Goal: Information Seeking & Learning: Learn about a topic

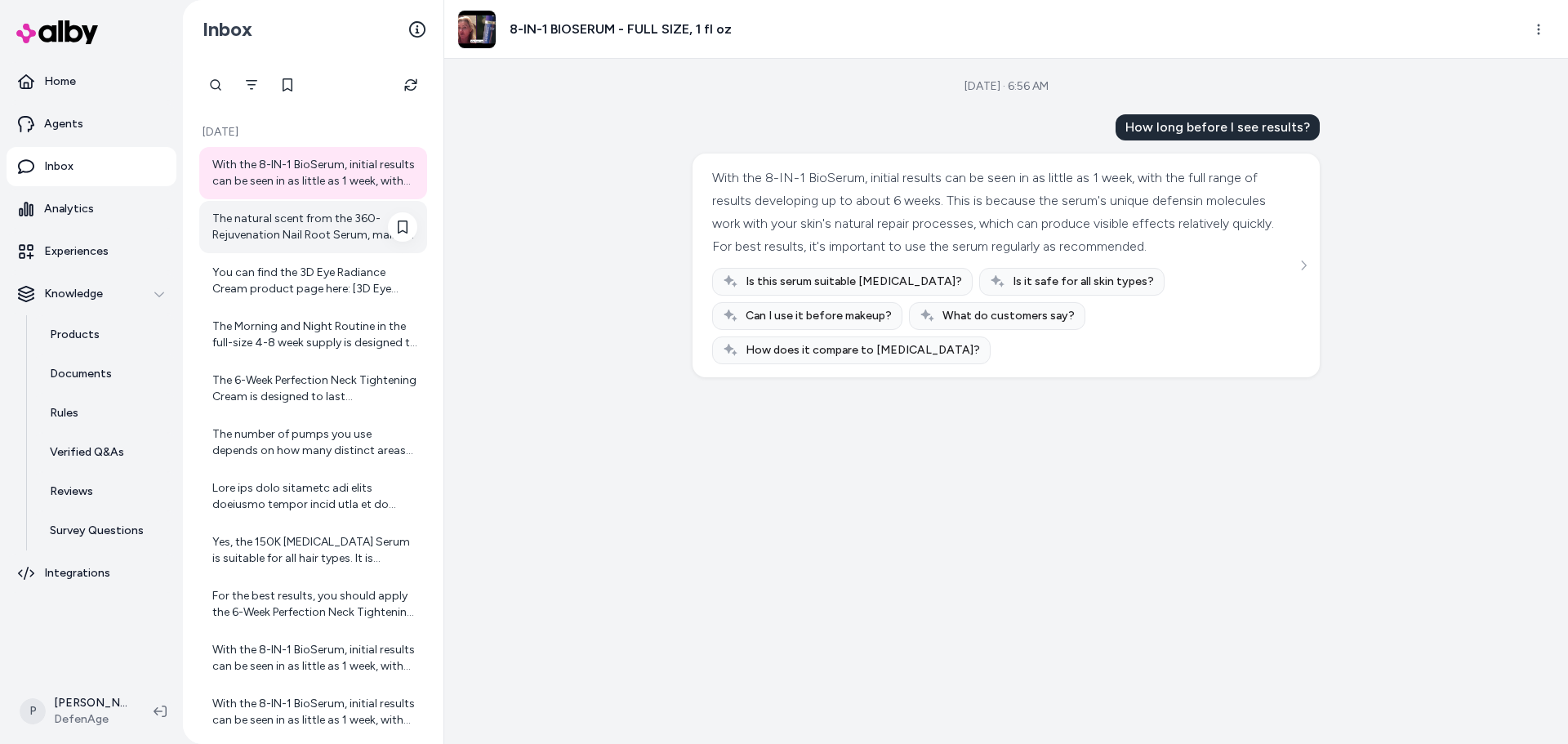
click at [300, 238] on div "The natural scent from the 360-Rejuvenation Nail Root Serum, mainly due to the …" at bounding box center [315, 227] width 205 height 32
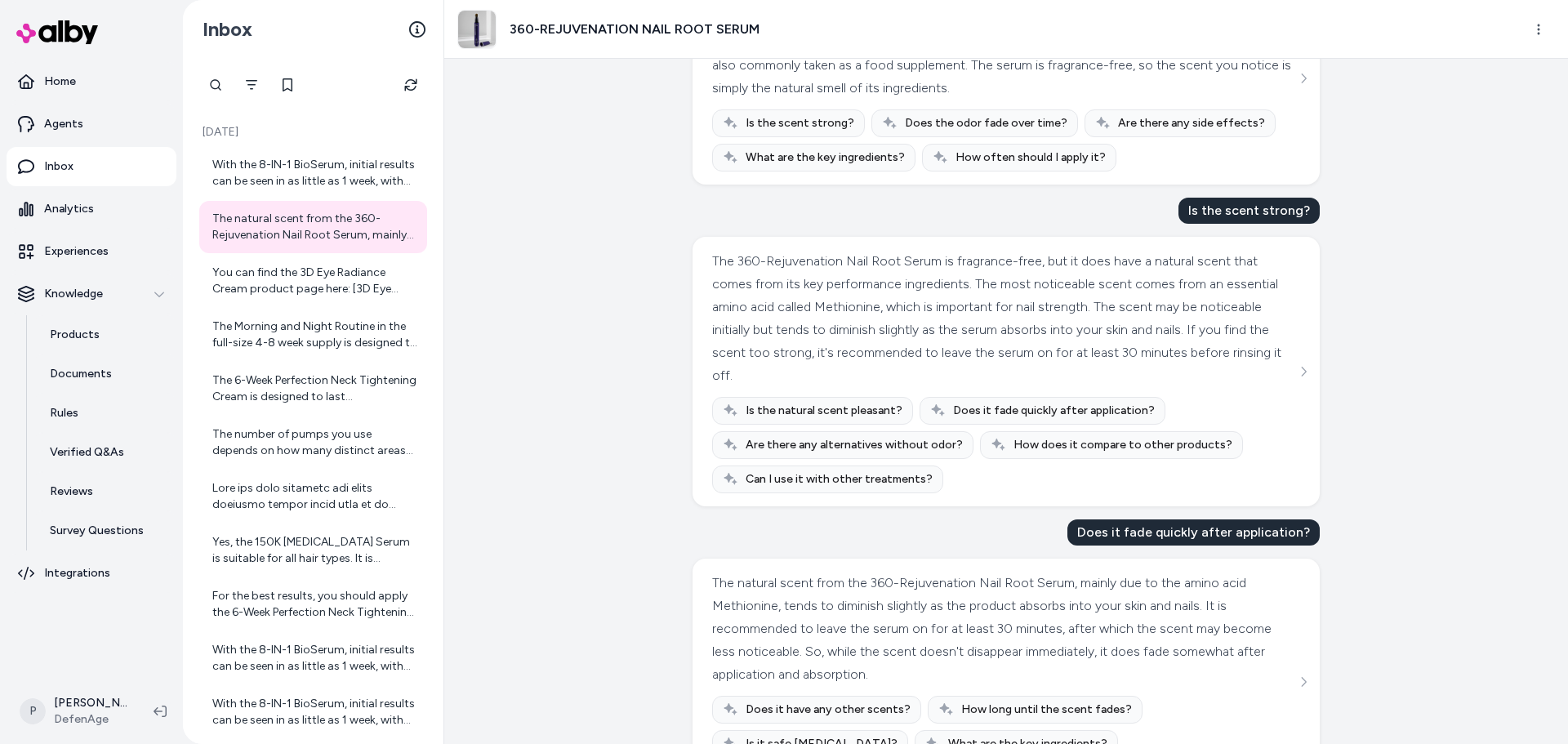
scroll to position [1074, 0]
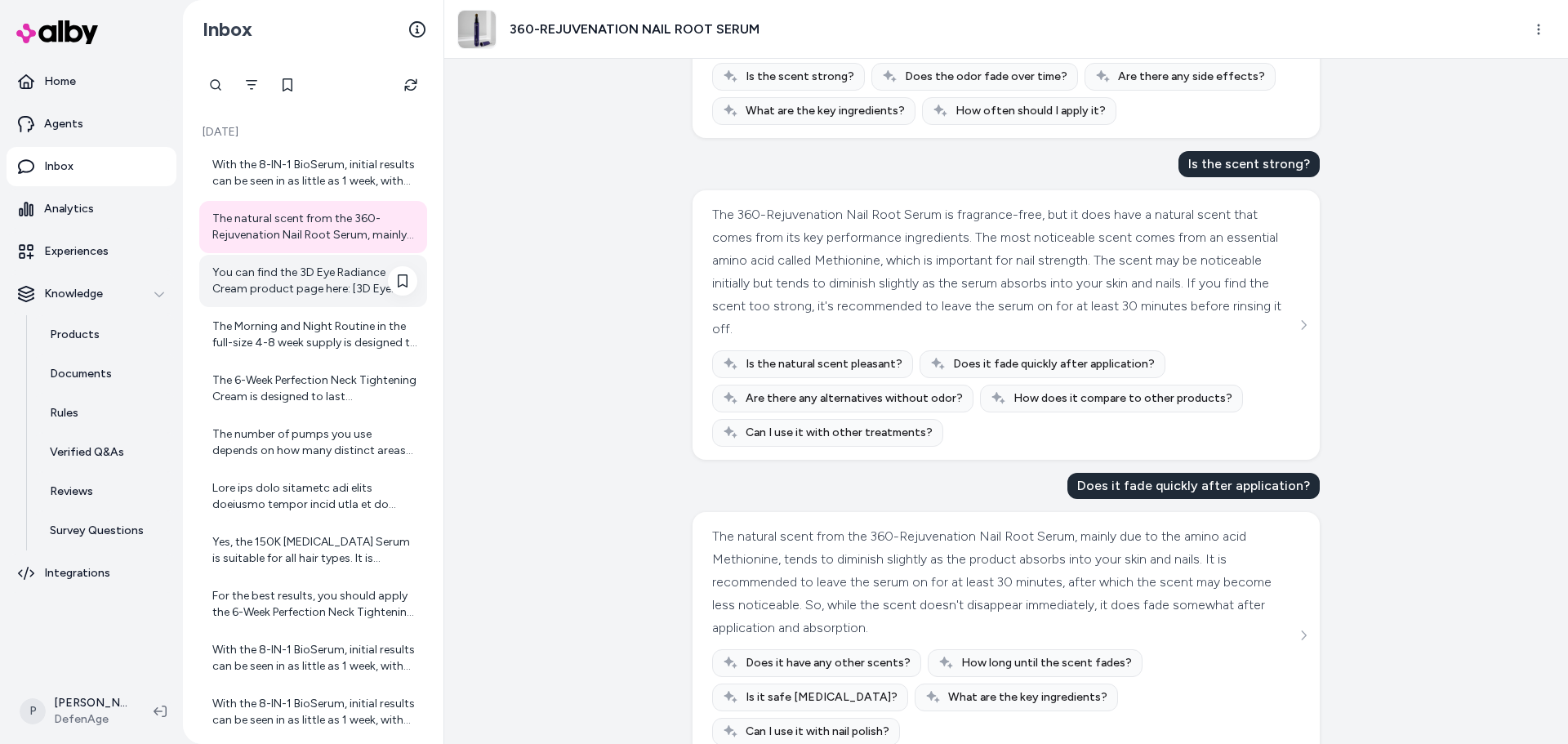
click at [251, 275] on div "You can find the 3D Eye Radiance Cream product page here: [3D Eye Radiance Crea…" at bounding box center [315, 281] width 205 height 32
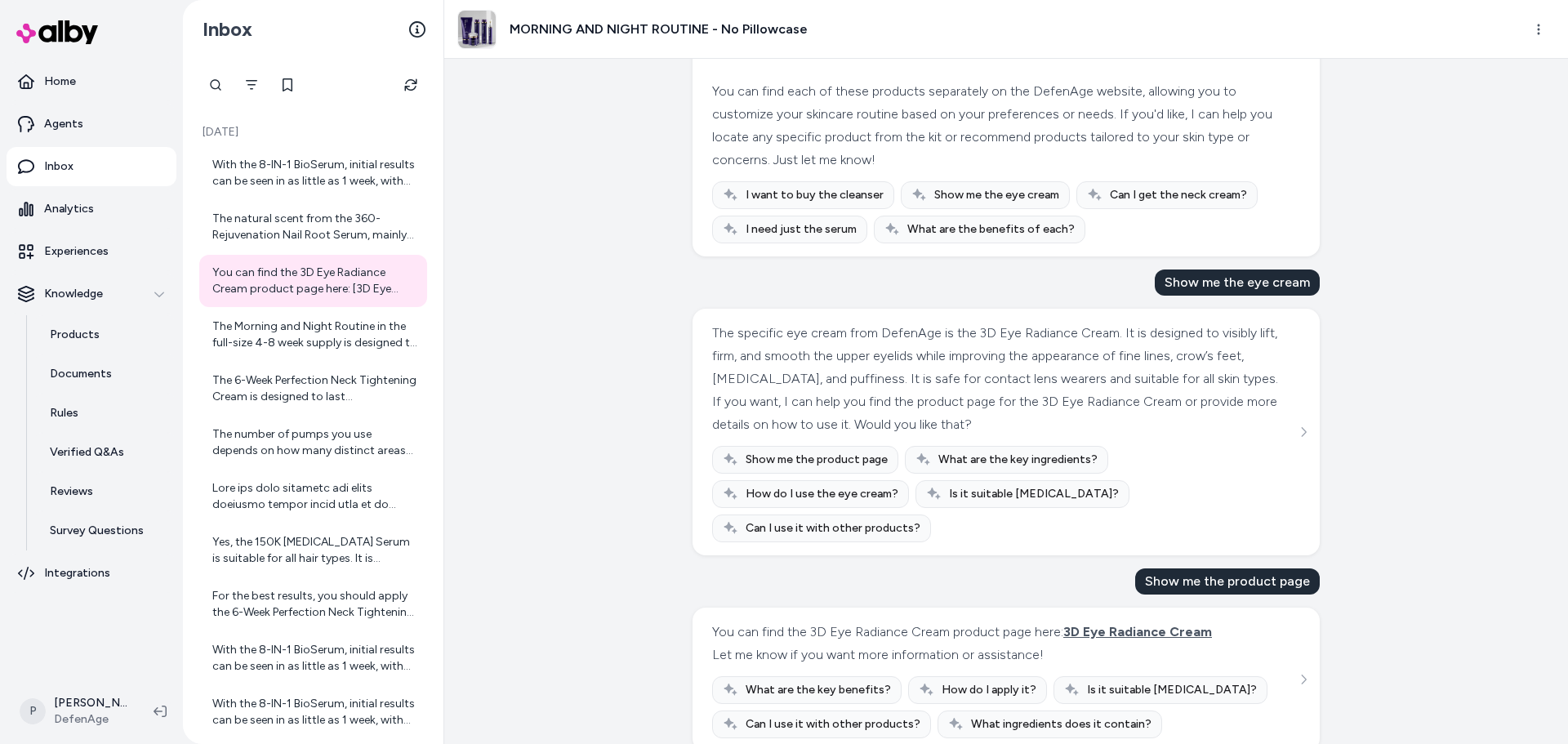
scroll to position [1700, 0]
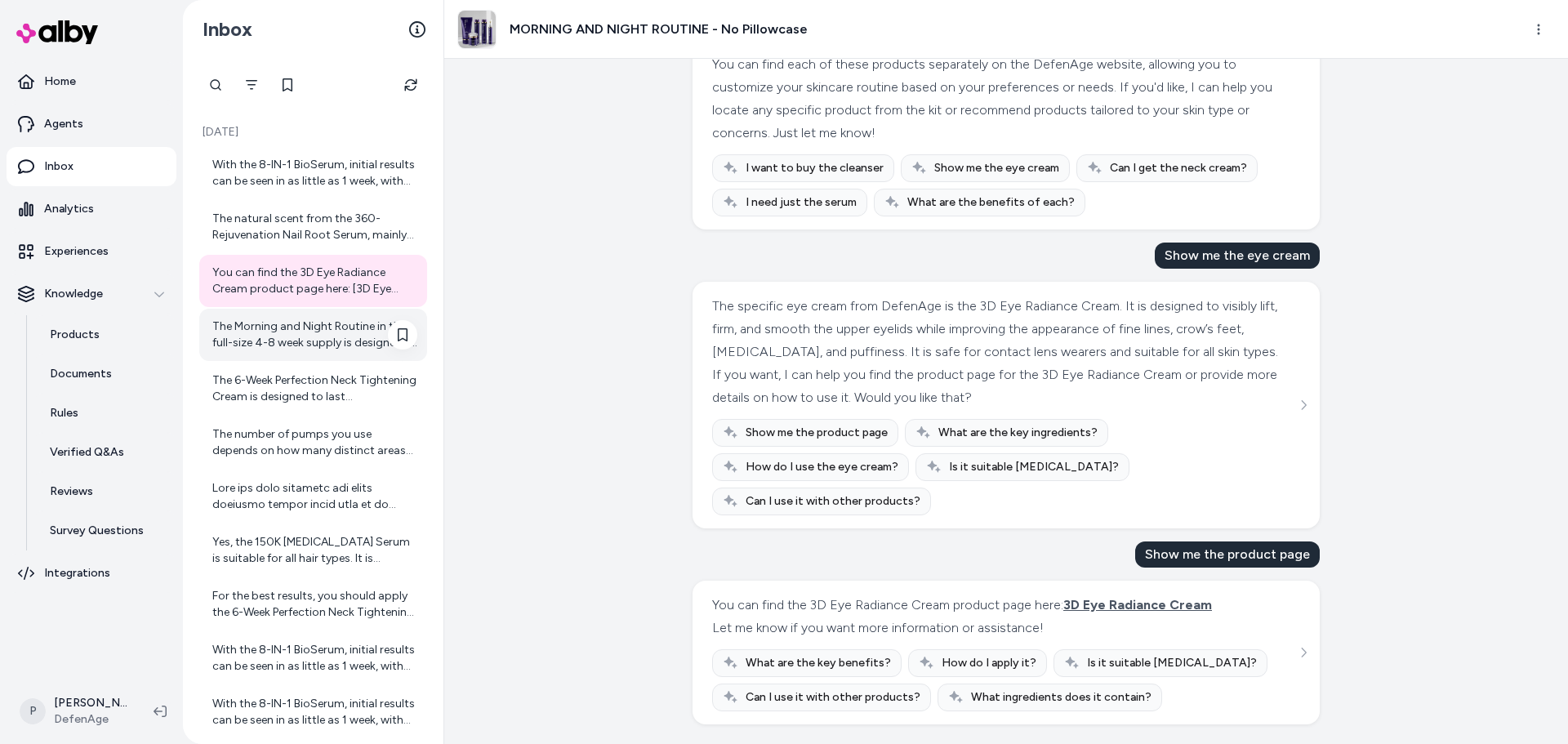
click at [289, 338] on div "The Morning and Night Routine in the full-size 4-8 week supply is designed to l…" at bounding box center [315, 335] width 205 height 32
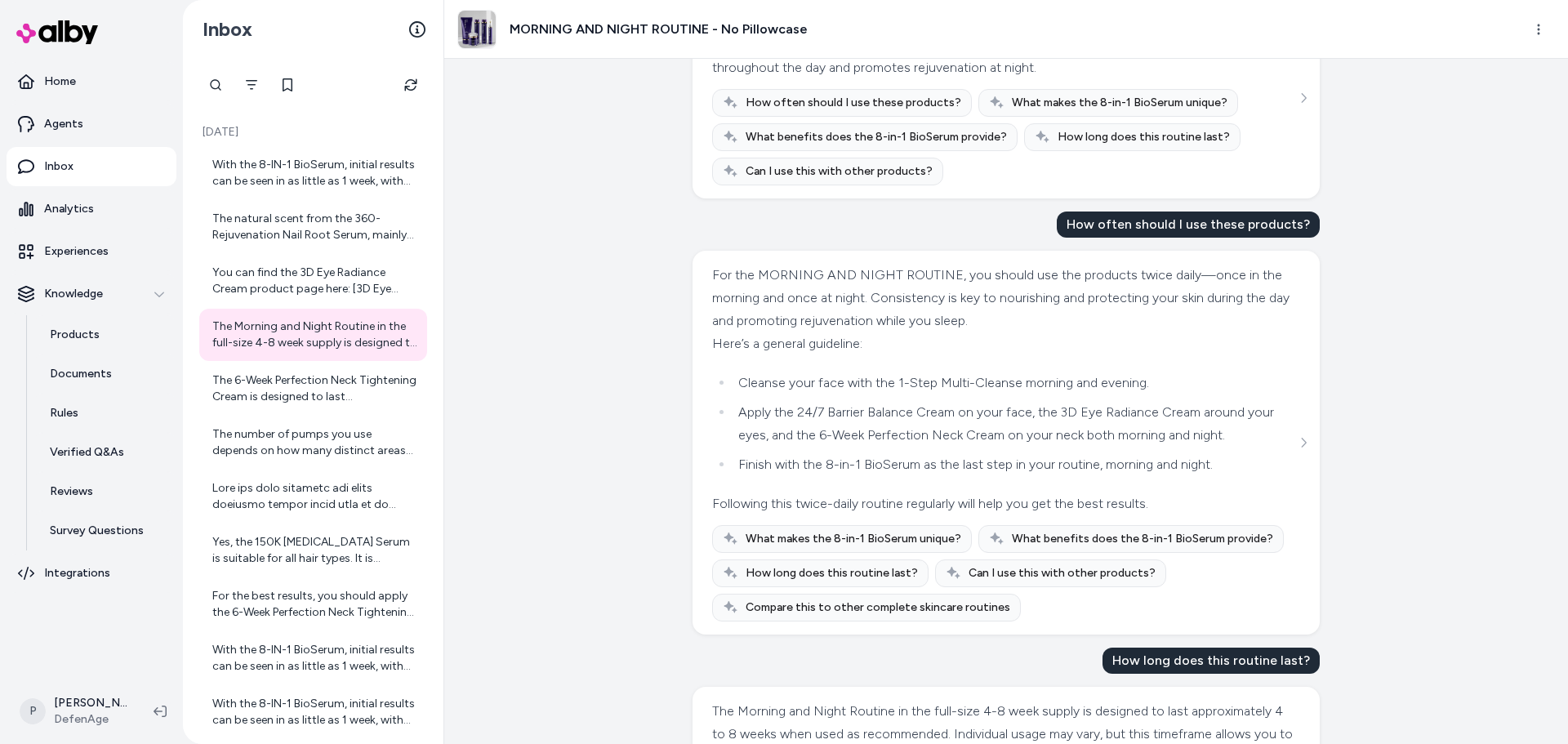
scroll to position [320, 0]
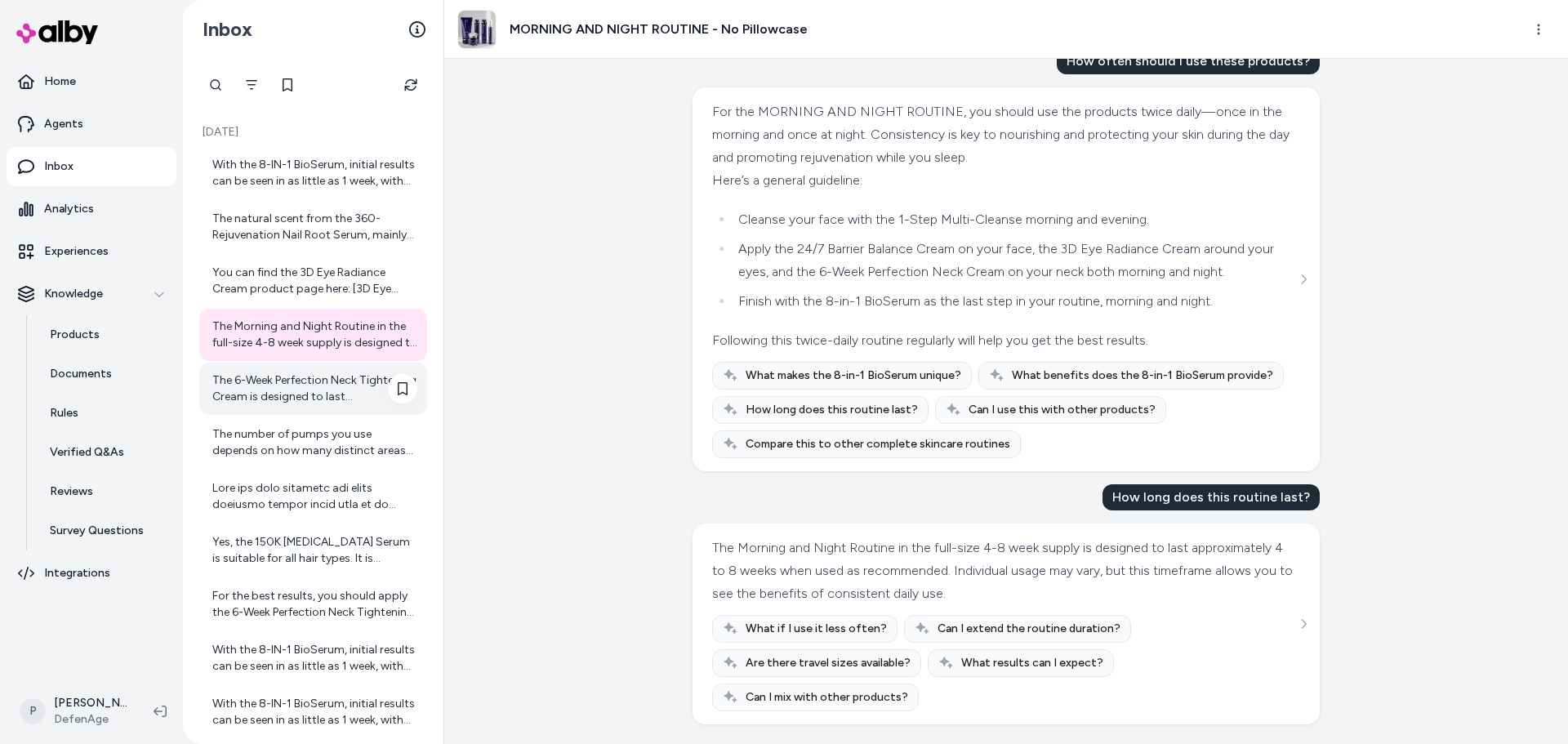
click at [268, 375] on div "The 6-Week Perfection Neck Tightening Cream is designed to last approximately s…" at bounding box center [315, 389] width 205 height 32
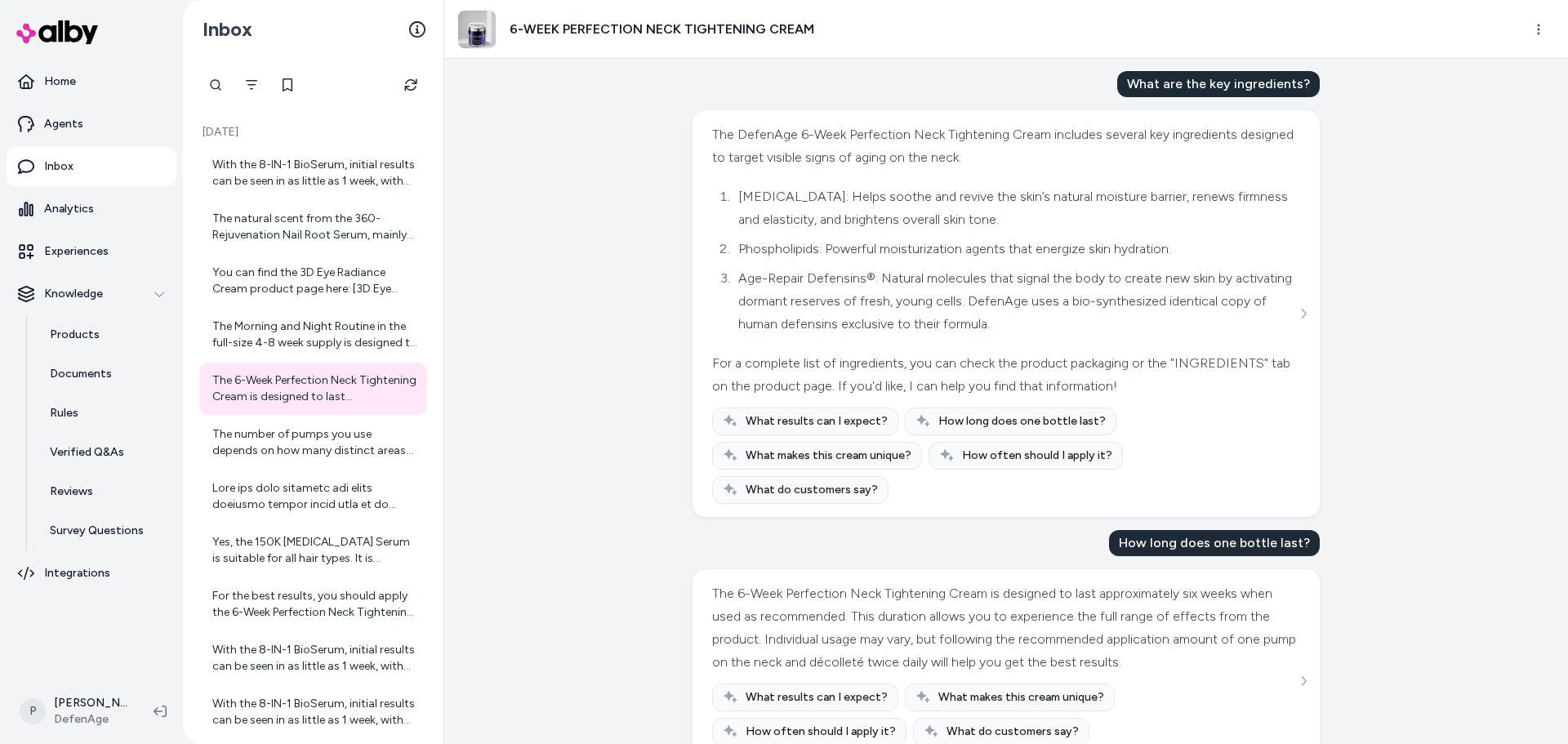
scroll to position [78, 0]
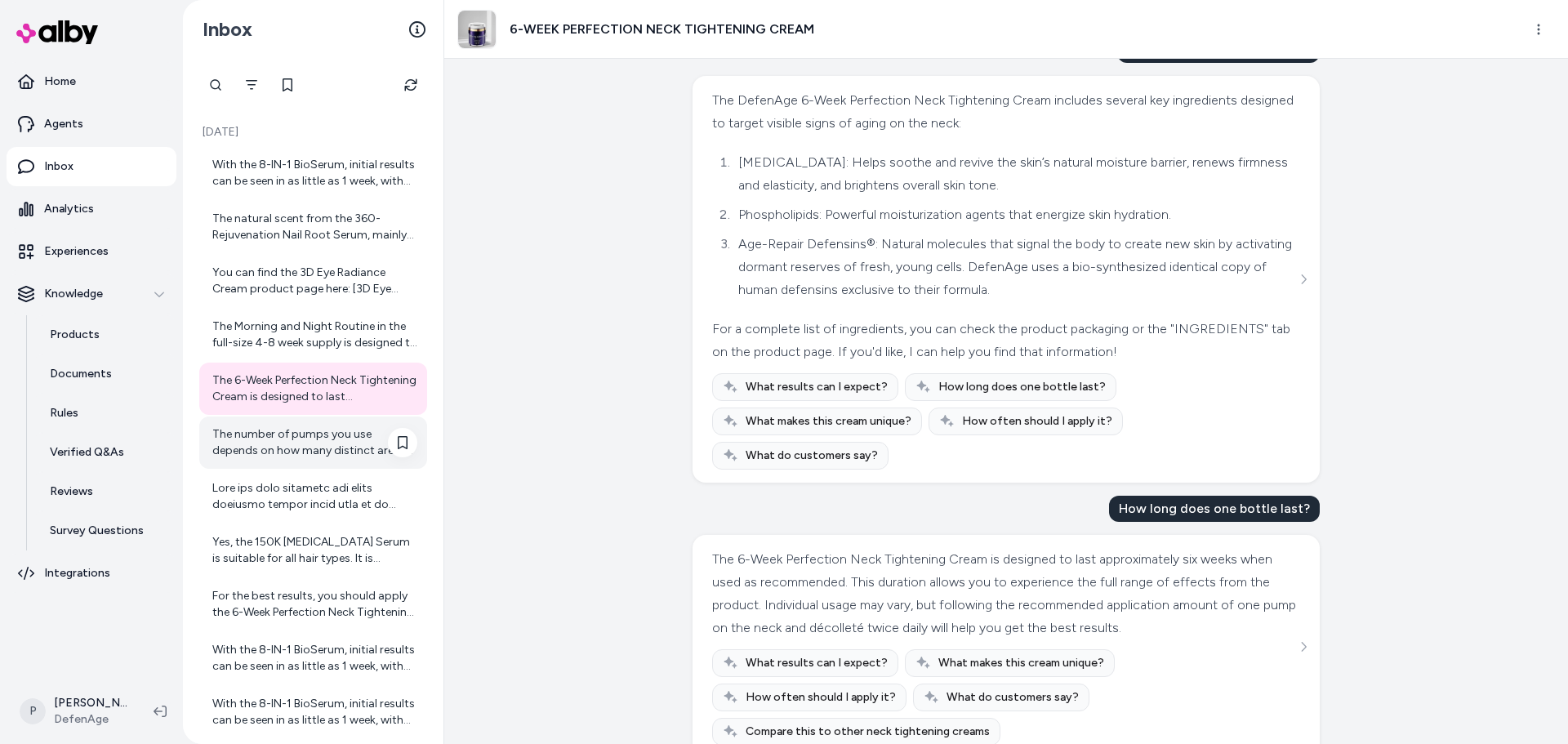
click at [297, 460] on div "The number of pumps you use depends on how many distinct areas you want to trea…" at bounding box center [314, 442] width 228 height 52
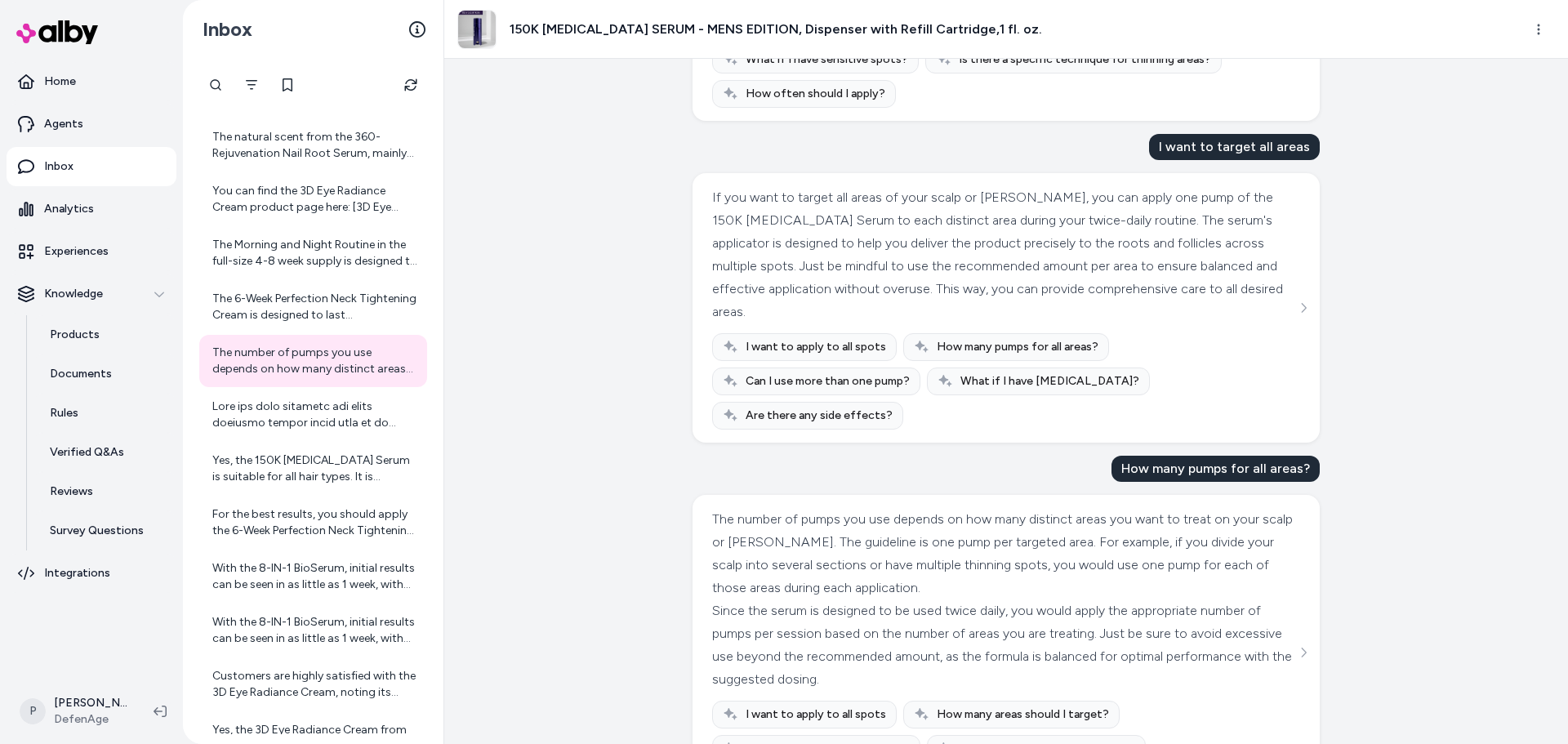
scroll to position [3755, 0]
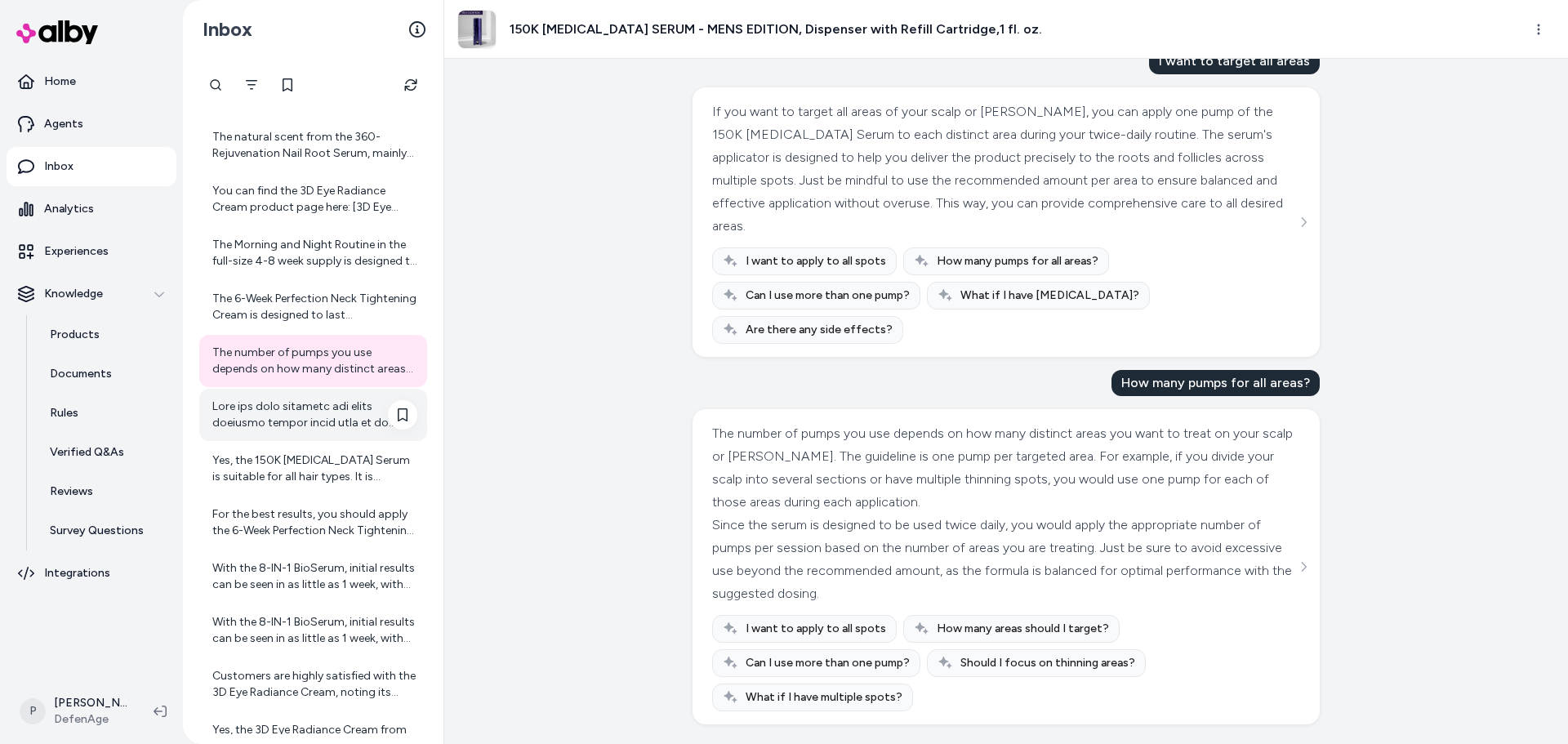
click at [215, 421] on div at bounding box center [315, 415] width 205 height 32
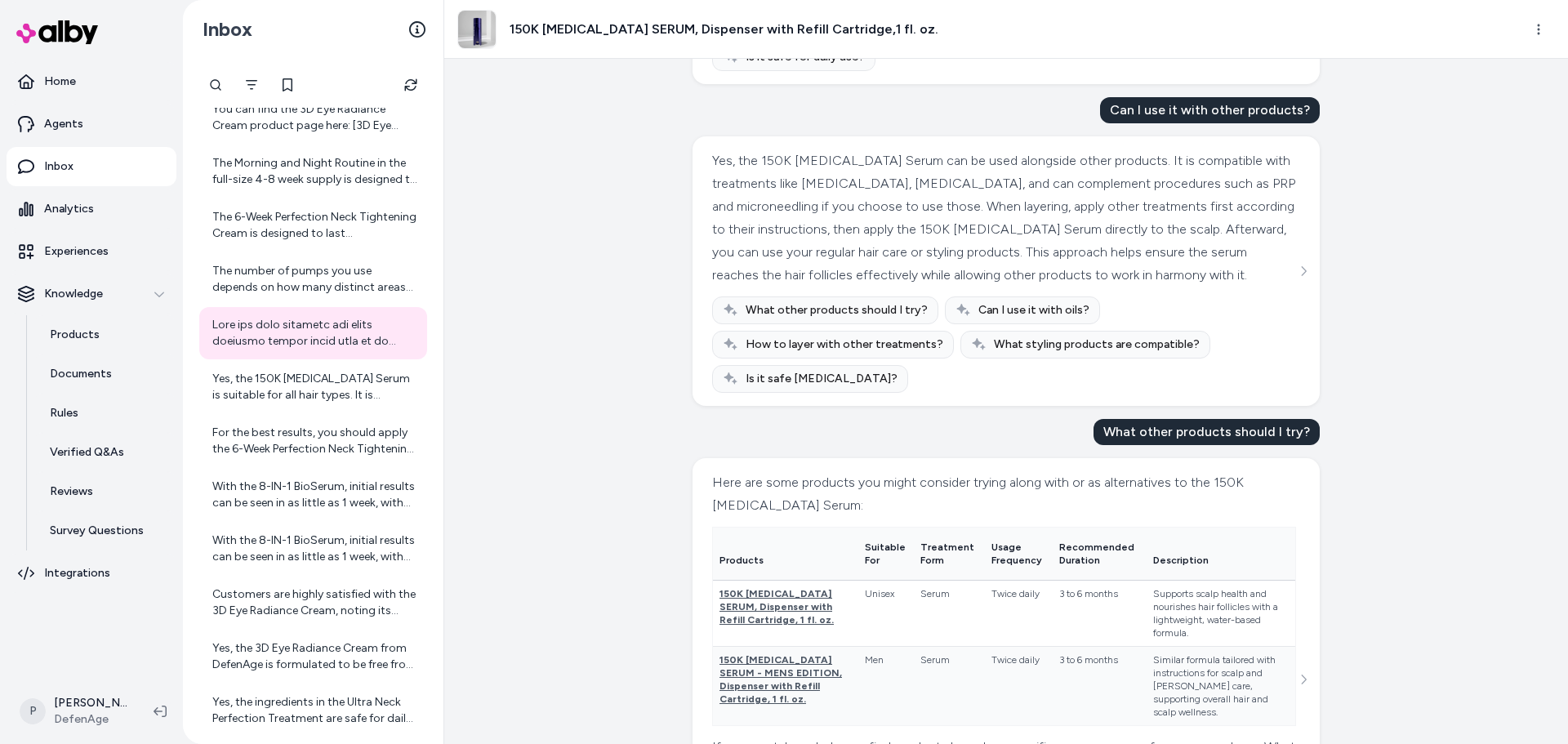
scroll to position [1661, 0]
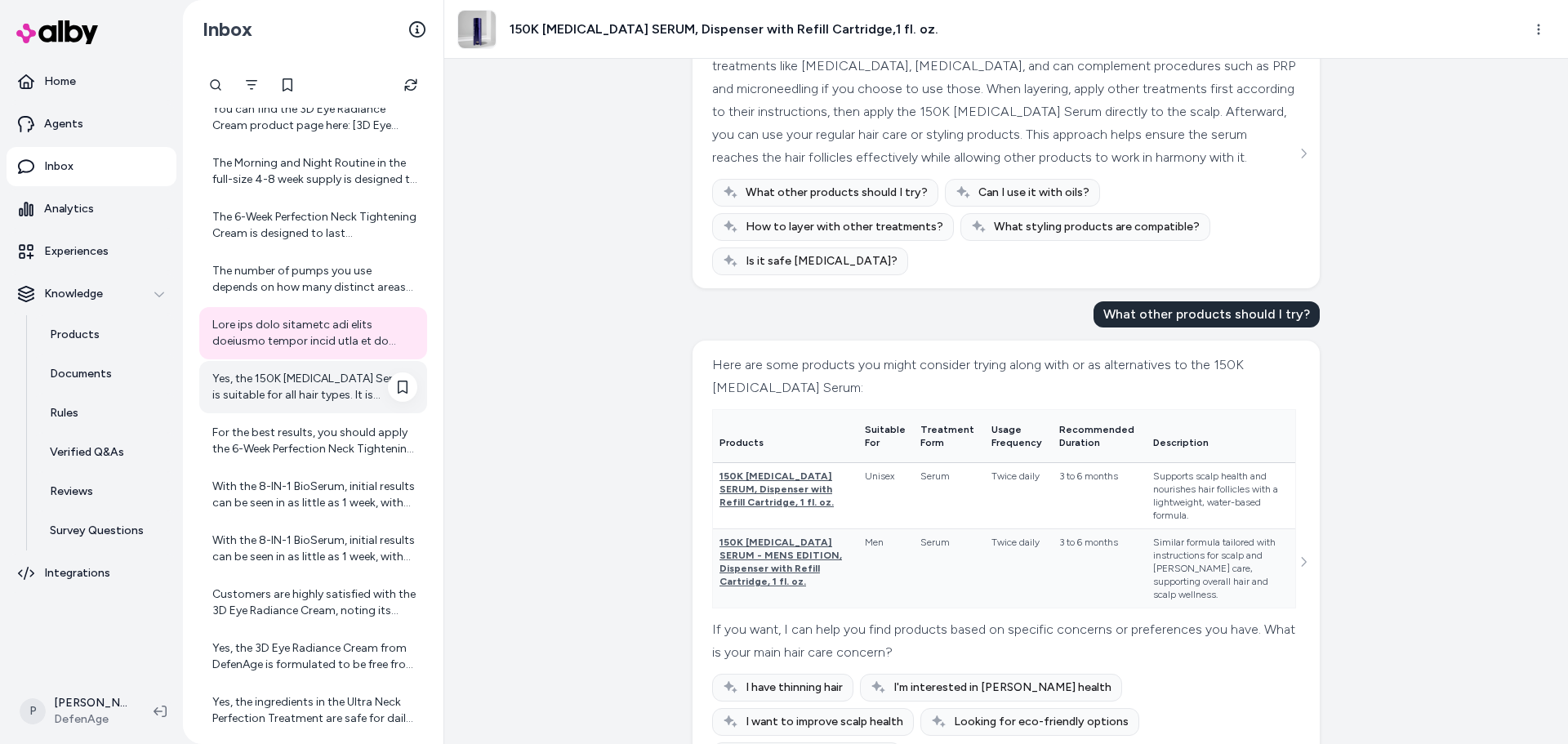
click at [284, 391] on div "Yes, the 150K [MEDICAL_DATA] Serum is suitable for all hair types. It is design…" at bounding box center [315, 387] width 205 height 32
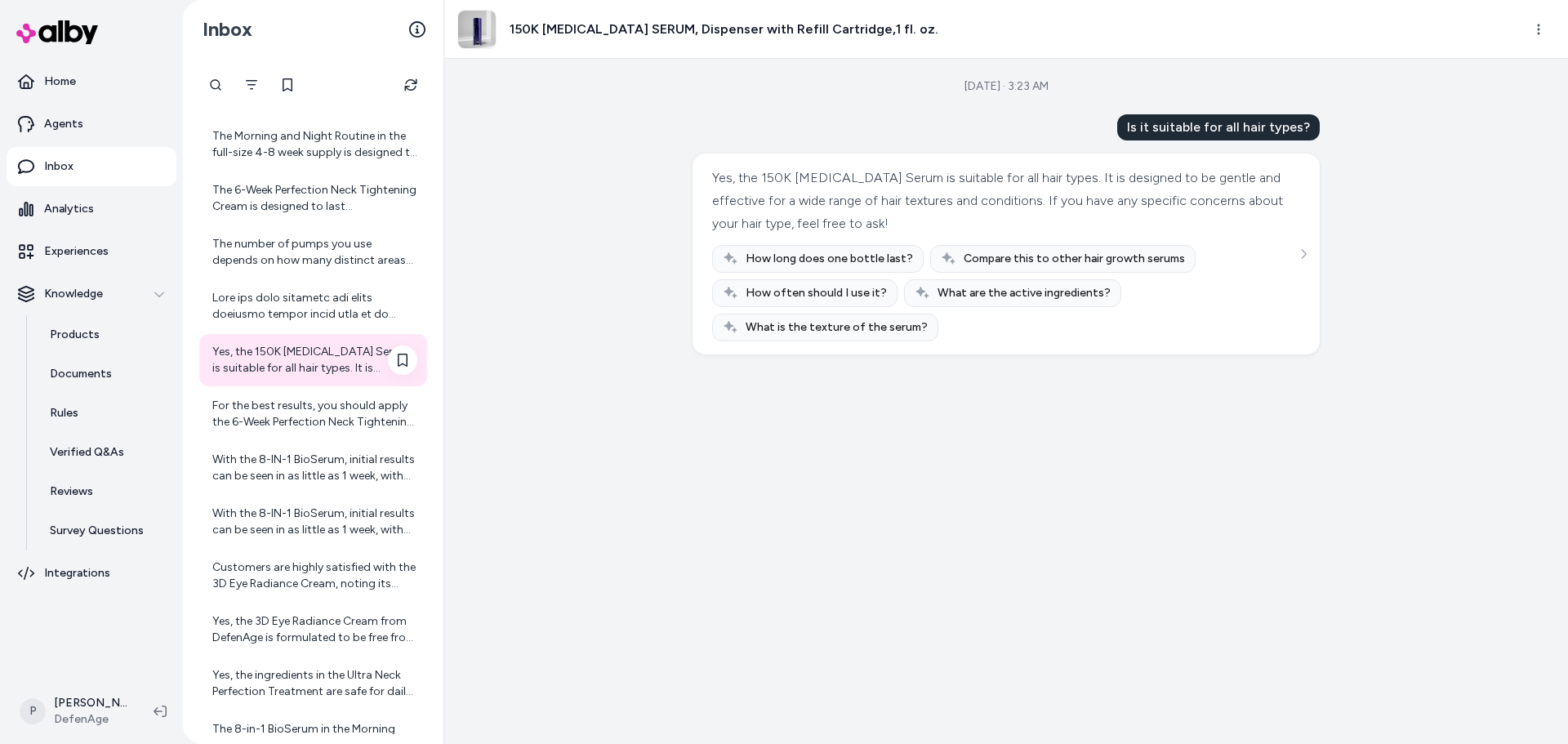
scroll to position [231, 0]
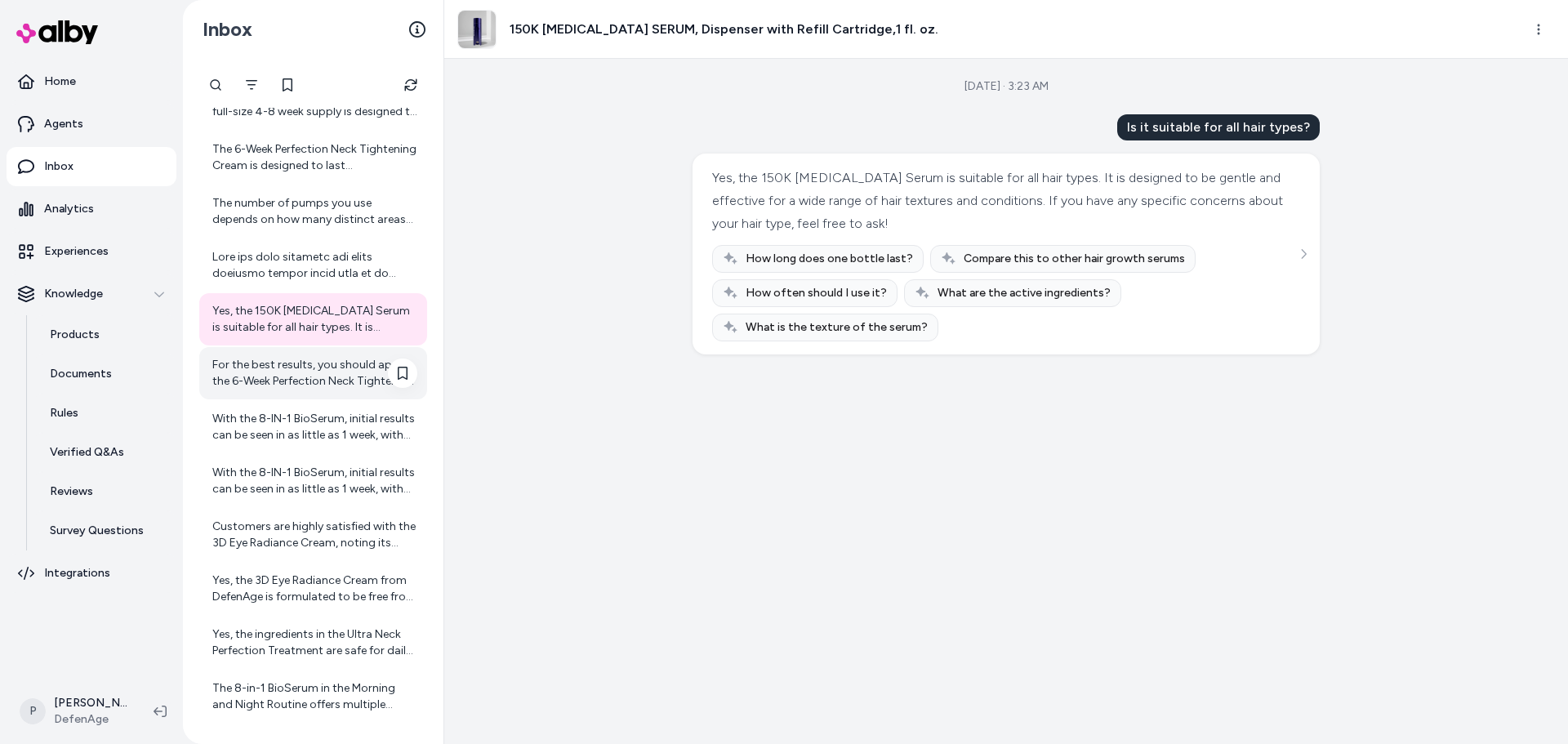
click at [279, 379] on div "For the best results, you should apply the 6-Week Perfection Neck Tightening Cr…" at bounding box center [315, 373] width 205 height 32
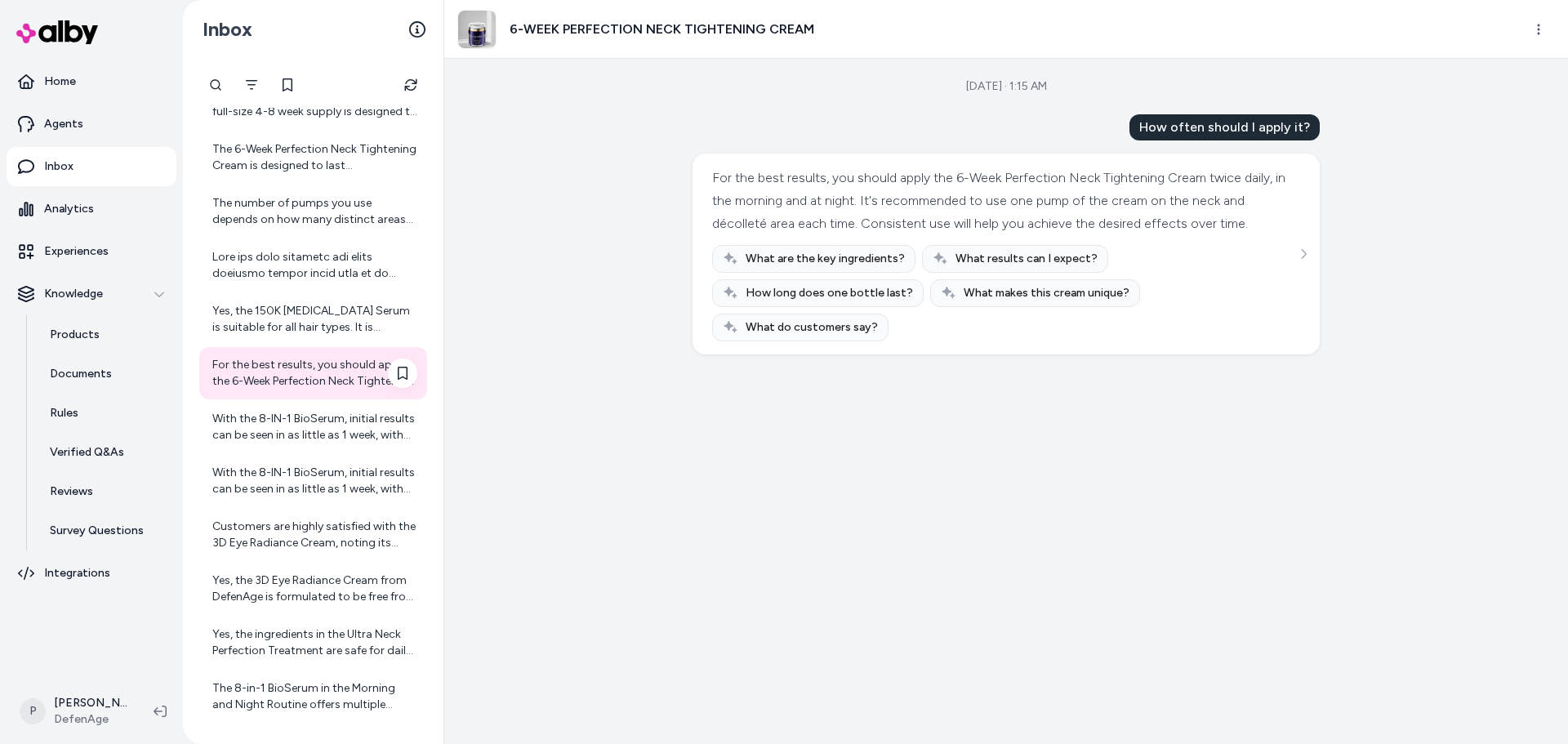
scroll to position [395, 0]
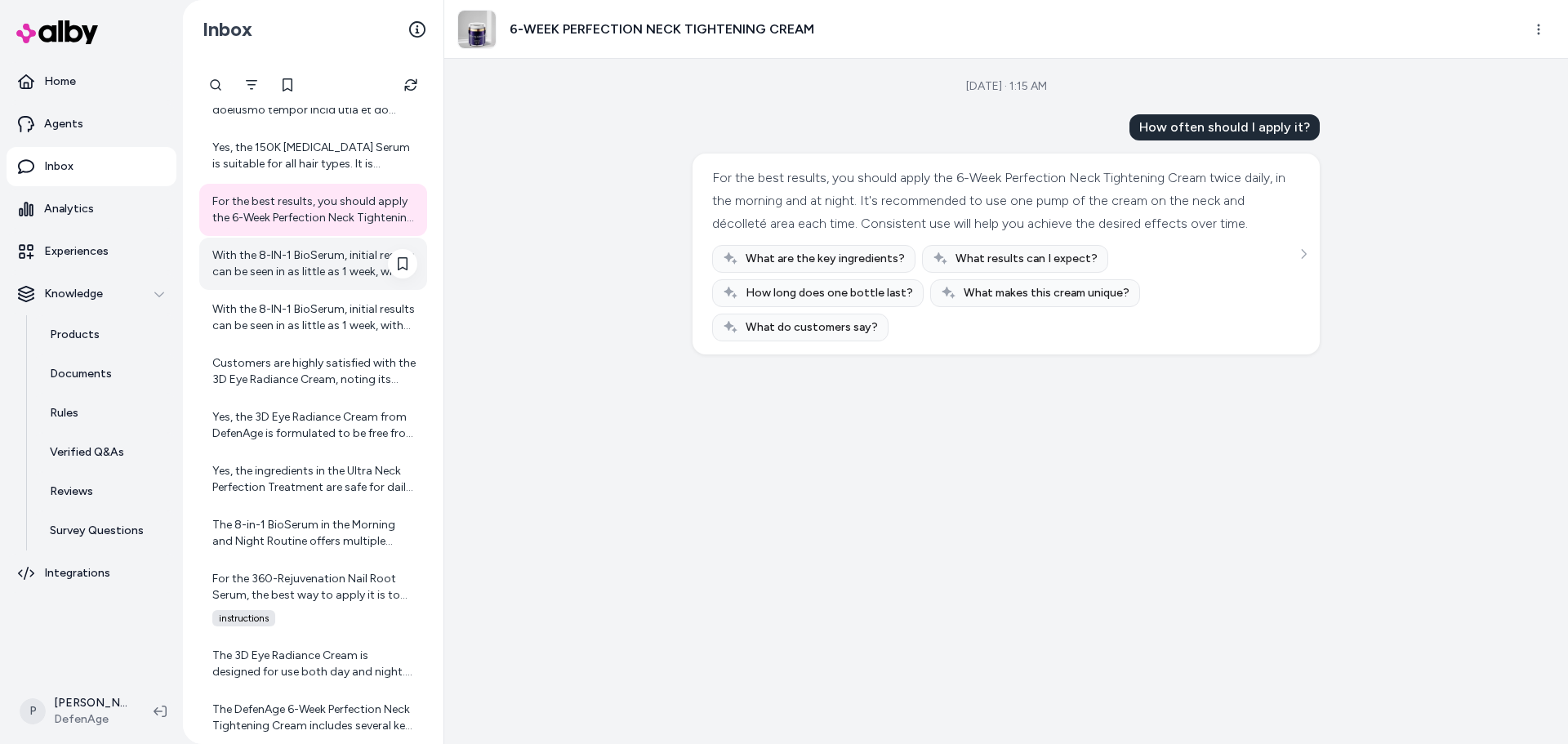
click at [298, 260] on div "With the 8-IN-1 BioSerum, initial results can be seen in as little as 1 week, w…" at bounding box center [315, 264] width 205 height 32
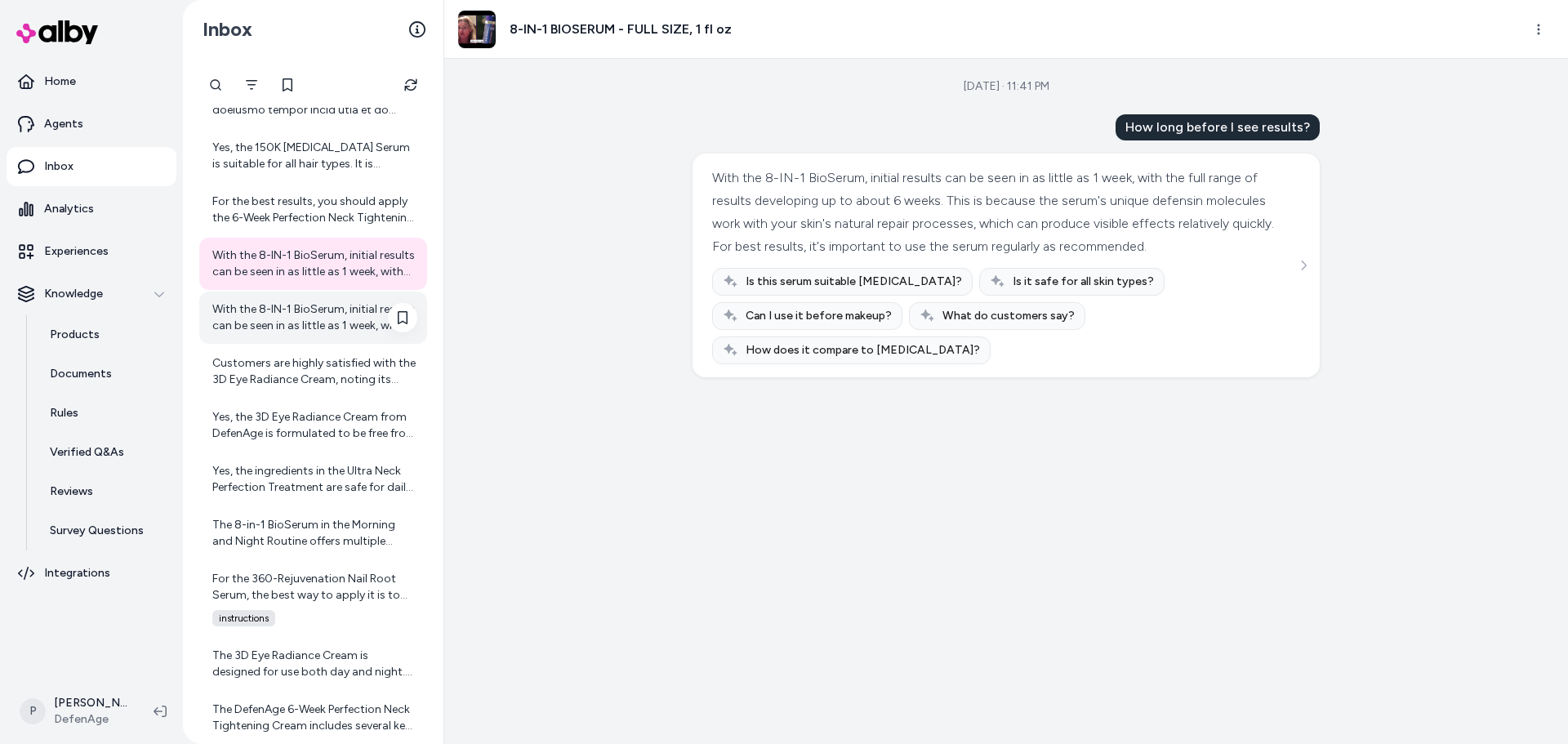
click at [277, 320] on div "With the 8-IN-1 BioSerum, initial results can be seen in as little as 1 week, w…" at bounding box center [315, 318] width 205 height 32
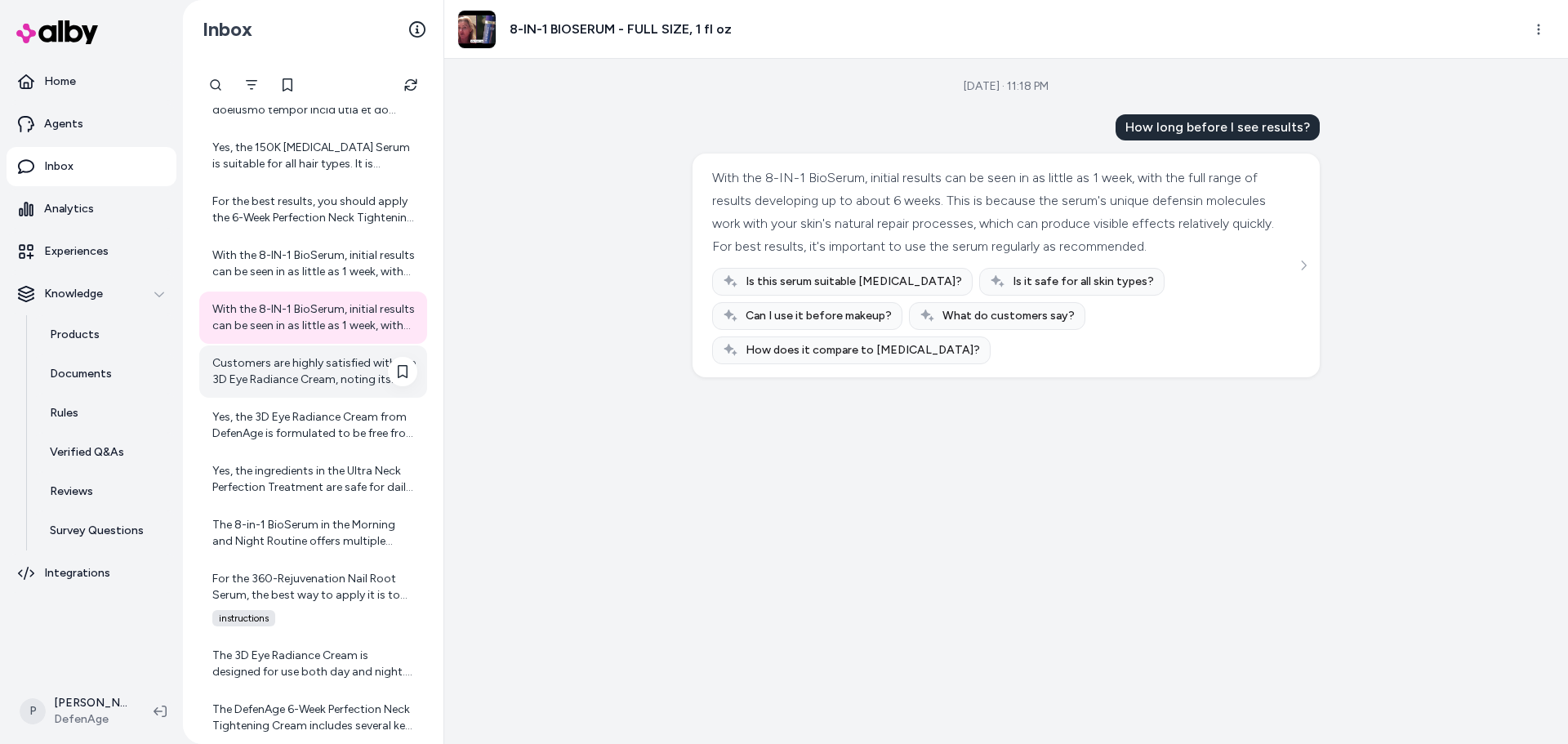
click at [274, 377] on div "Customers are highly satisfied with the 3D Eye Radiance Cream, noting its effec…" at bounding box center [315, 372] width 205 height 32
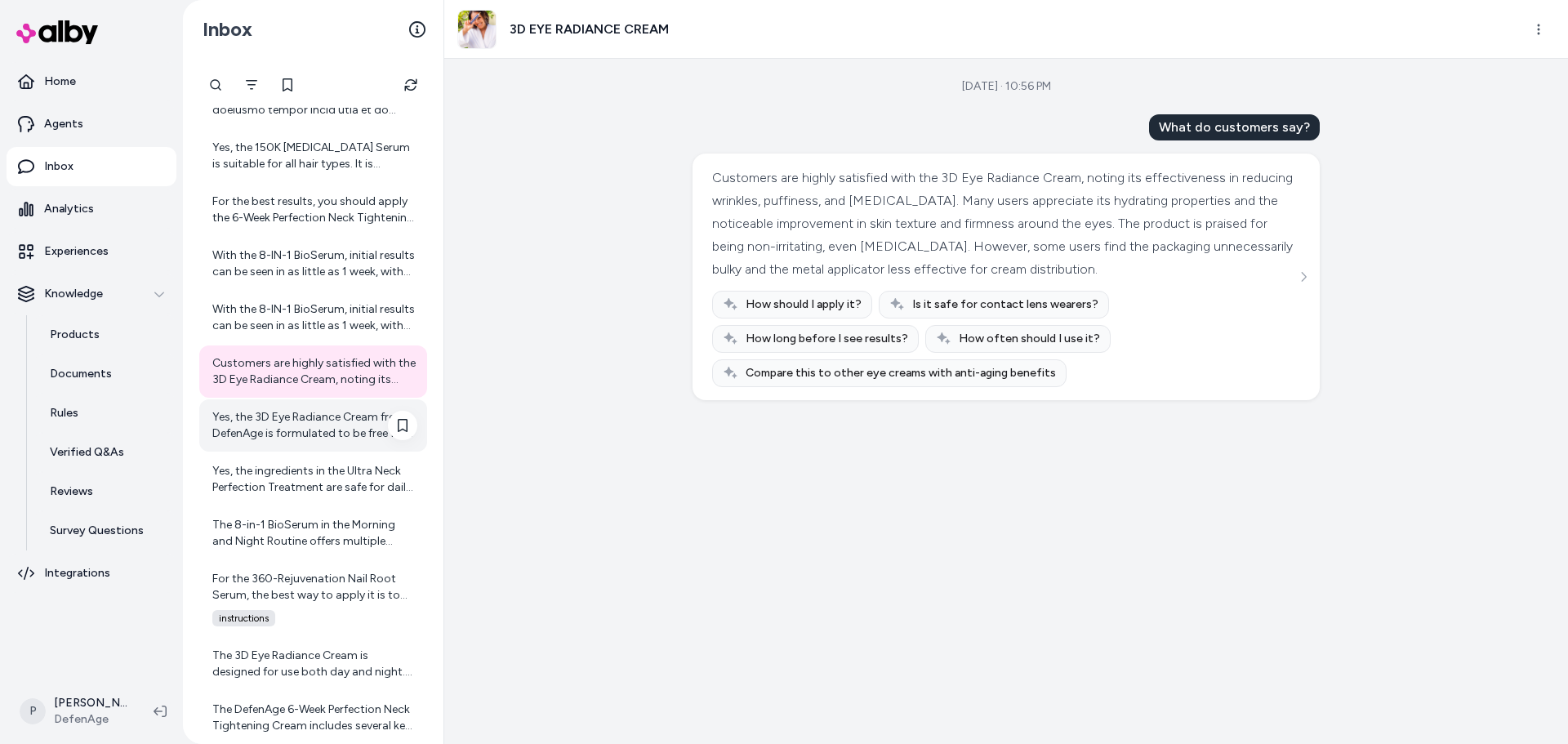
click at [275, 417] on div "Yes, the 3D Eye Radiance Cream from DefenAge is formulated to be free from irri…" at bounding box center [315, 425] width 205 height 32
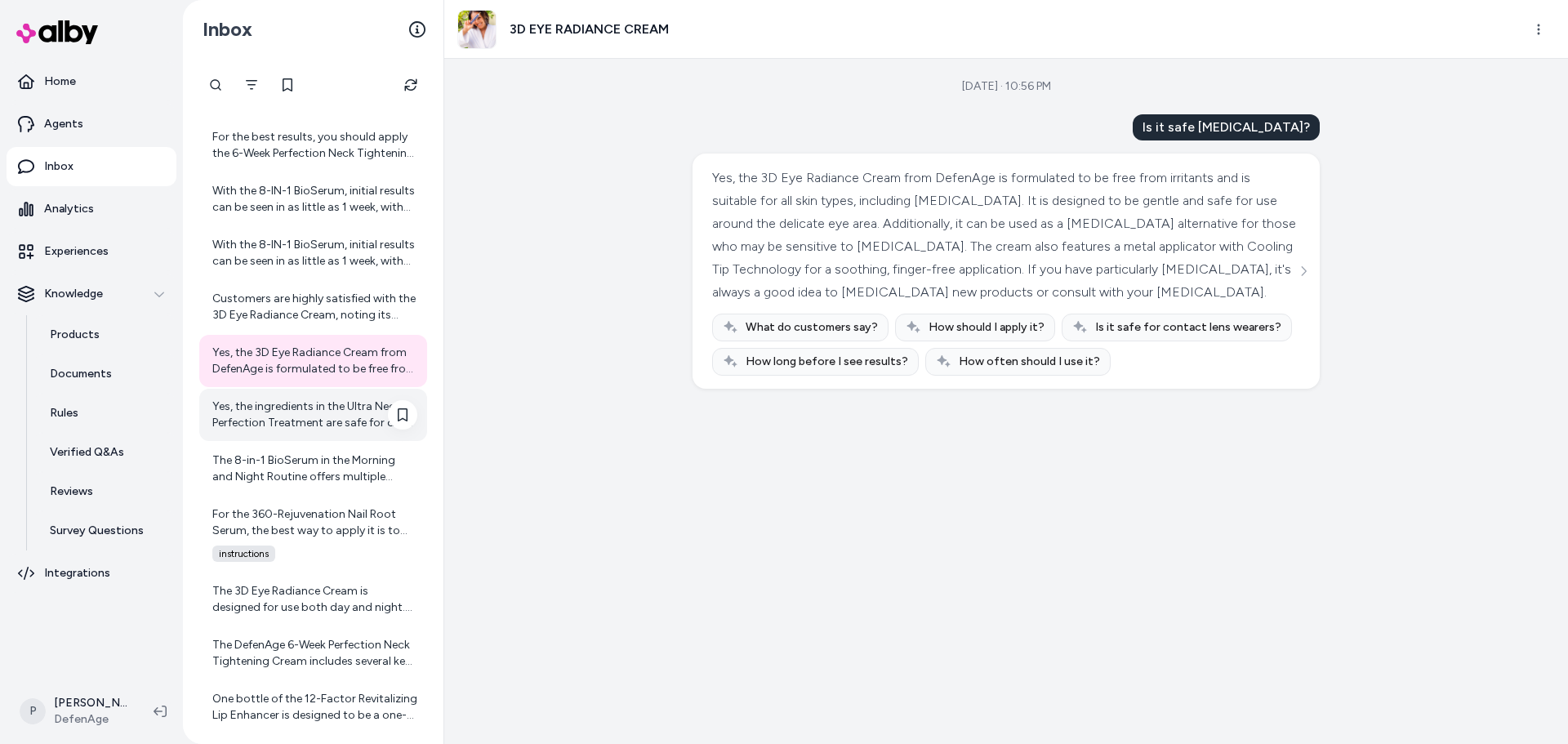
scroll to position [558, 0]
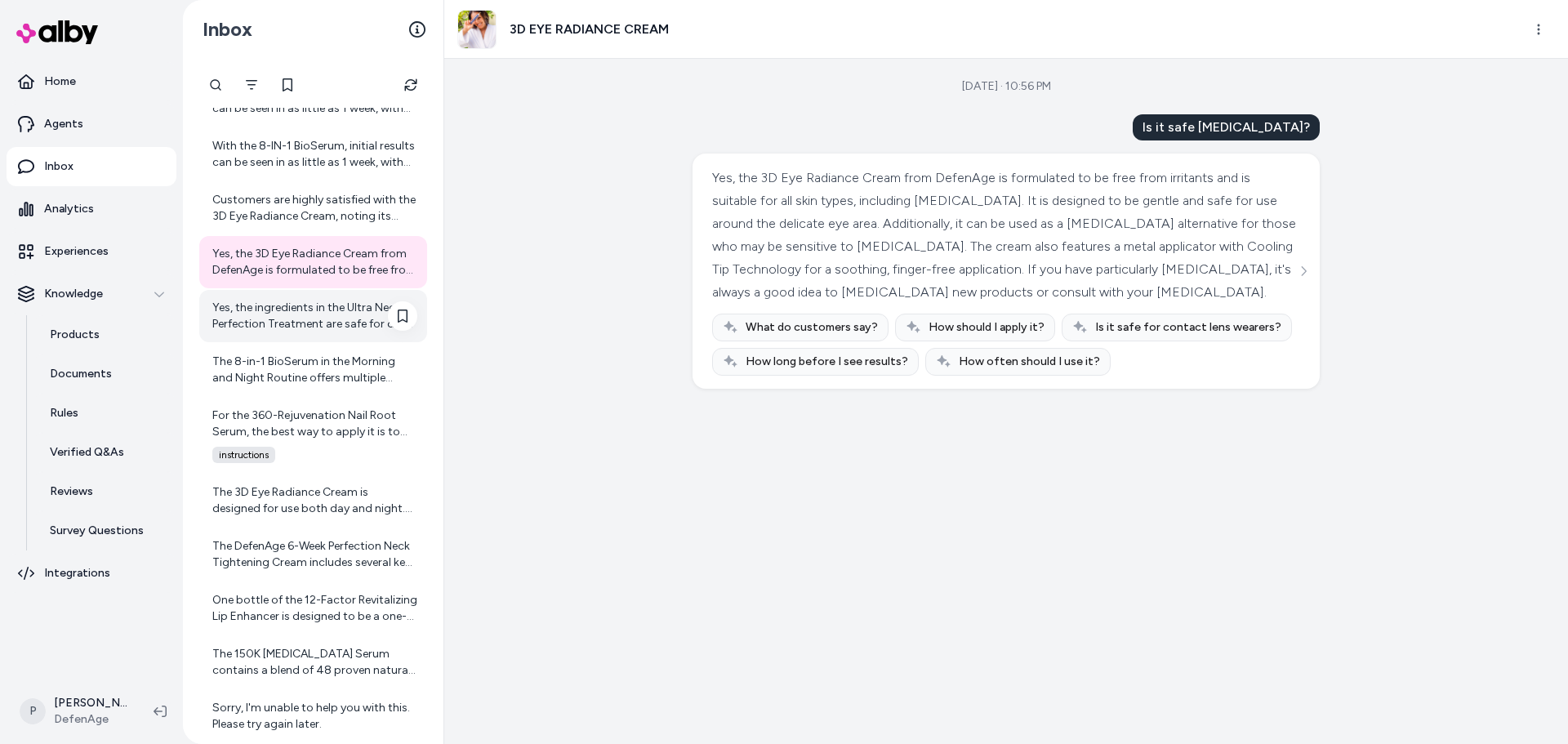
click at [297, 306] on div "Yes, the ingredients in the Ultra Neck Perfection Treatment are safe for daily …" at bounding box center [315, 316] width 205 height 32
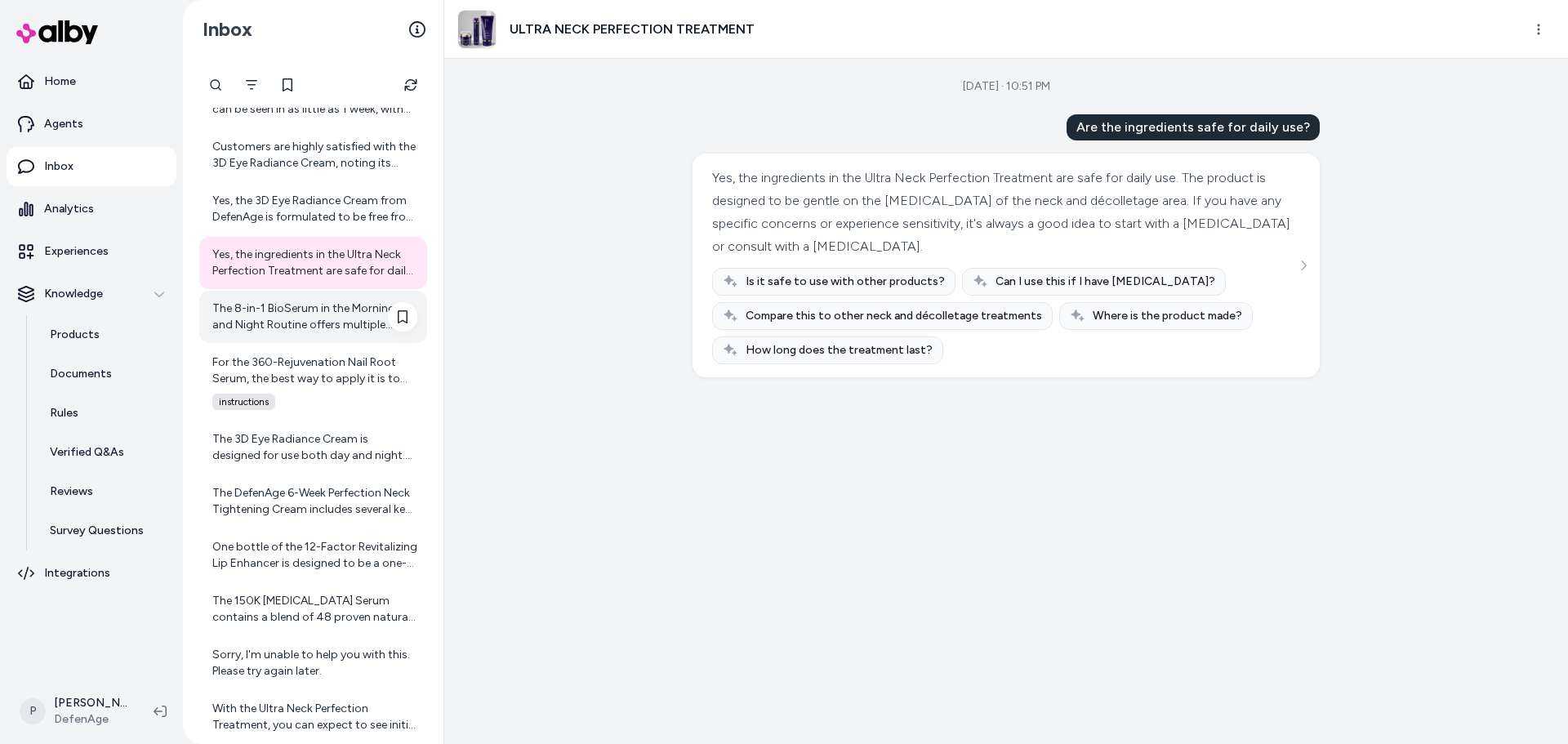
scroll to position [639, 0]
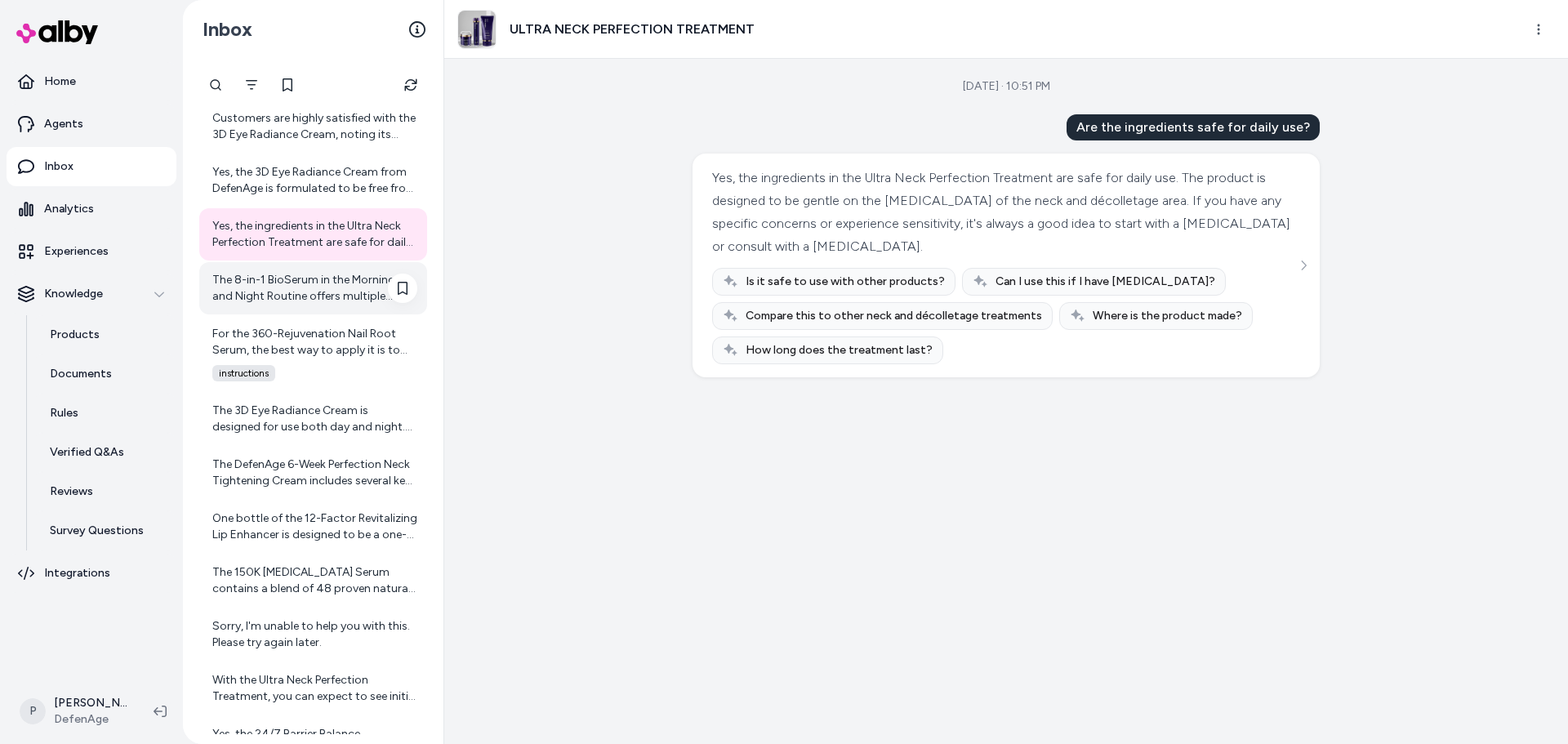
click at [320, 301] on div "The 8-in-1 BioSerum in the Morning and Night Routine offers multiple benefits. …" at bounding box center [315, 288] width 205 height 32
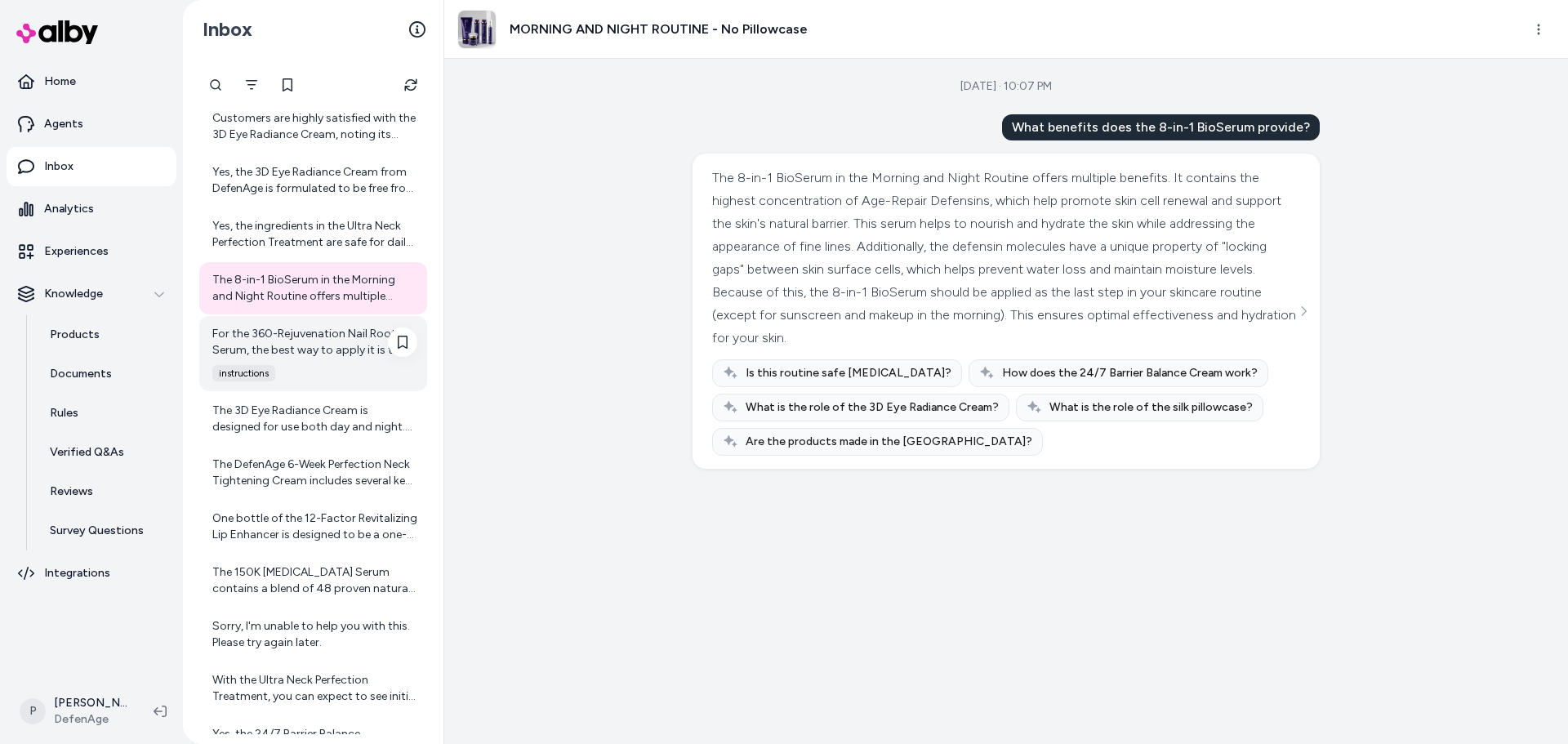
click at [308, 365] on div "instructions" at bounding box center [310, 373] width 215 height 16
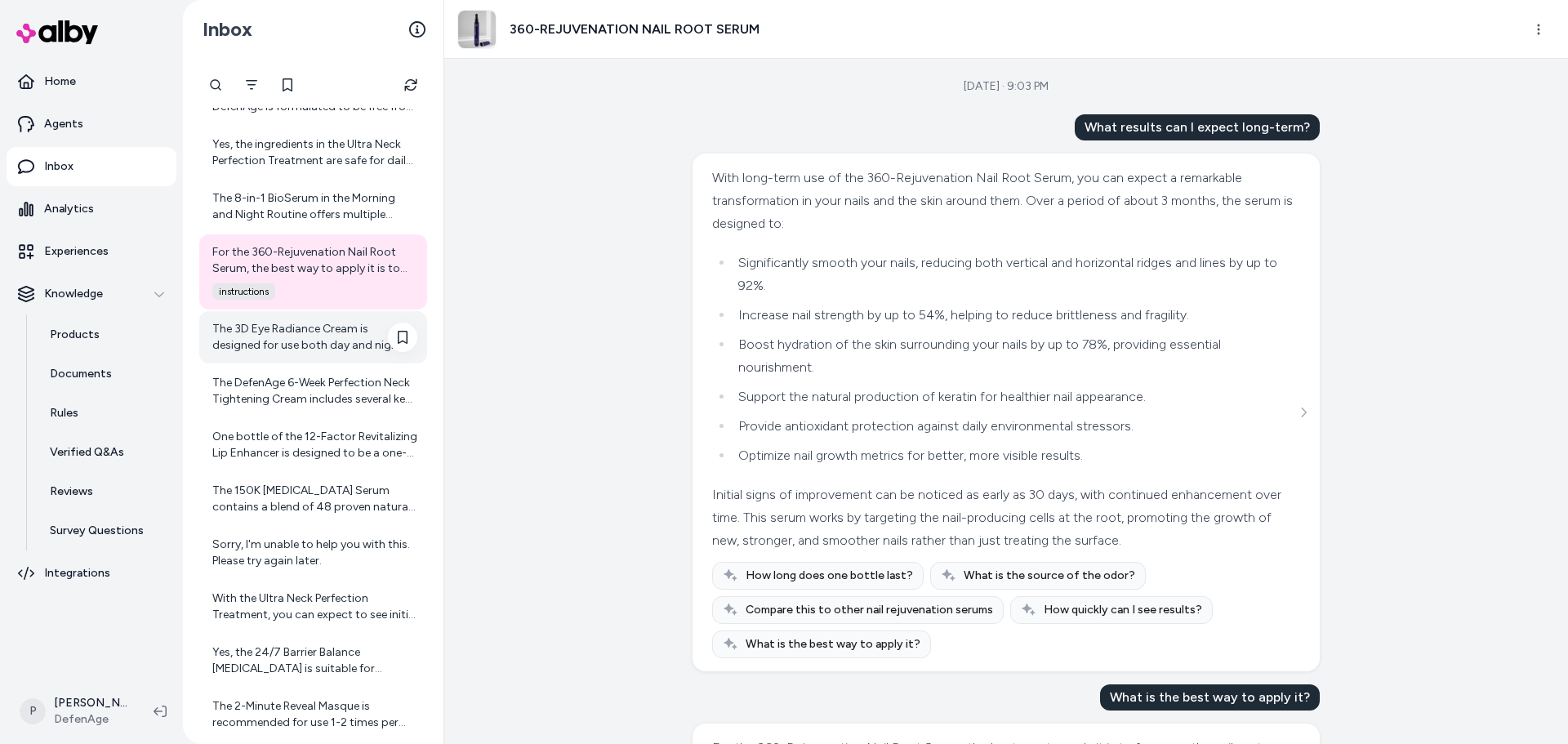
click at [326, 323] on div "The 3D Eye Radiance Cream is designed for use both day and night. For best resu…" at bounding box center [315, 337] width 205 height 32
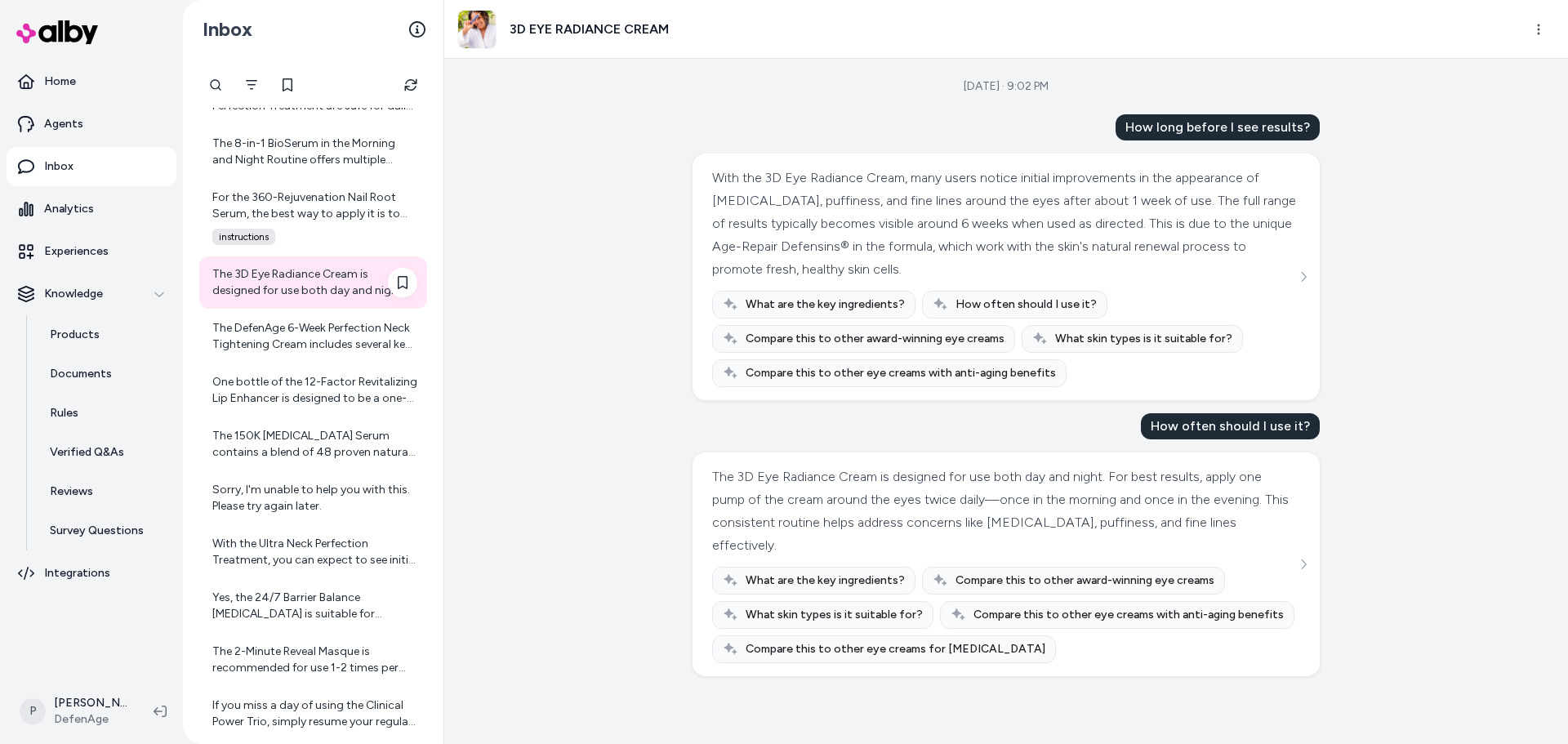
scroll to position [803, 0]
